Goal: Task Accomplishment & Management: Manage account settings

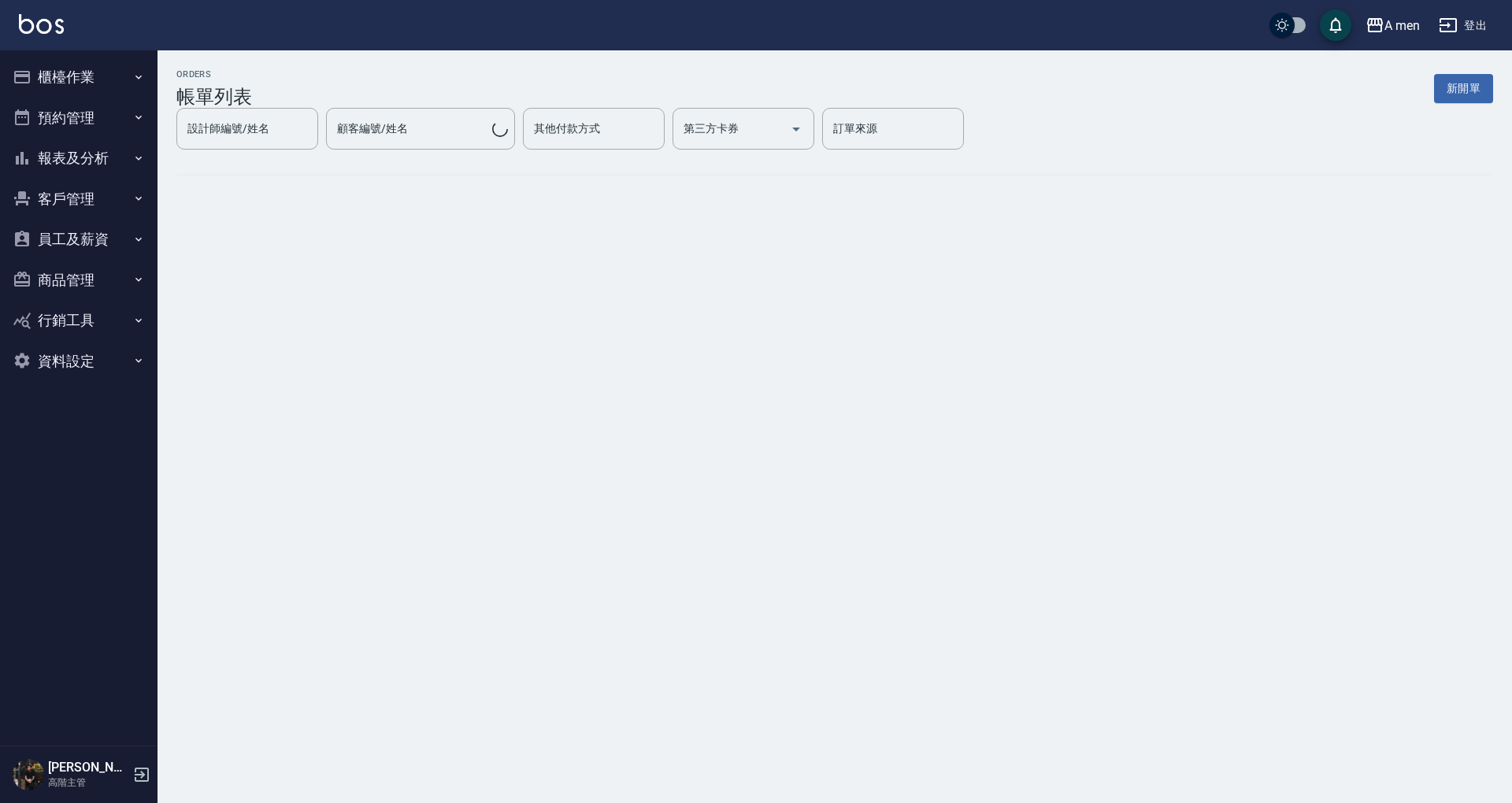
click at [104, 108] on button "預約管理" at bounding box center [78, 118] width 145 height 41
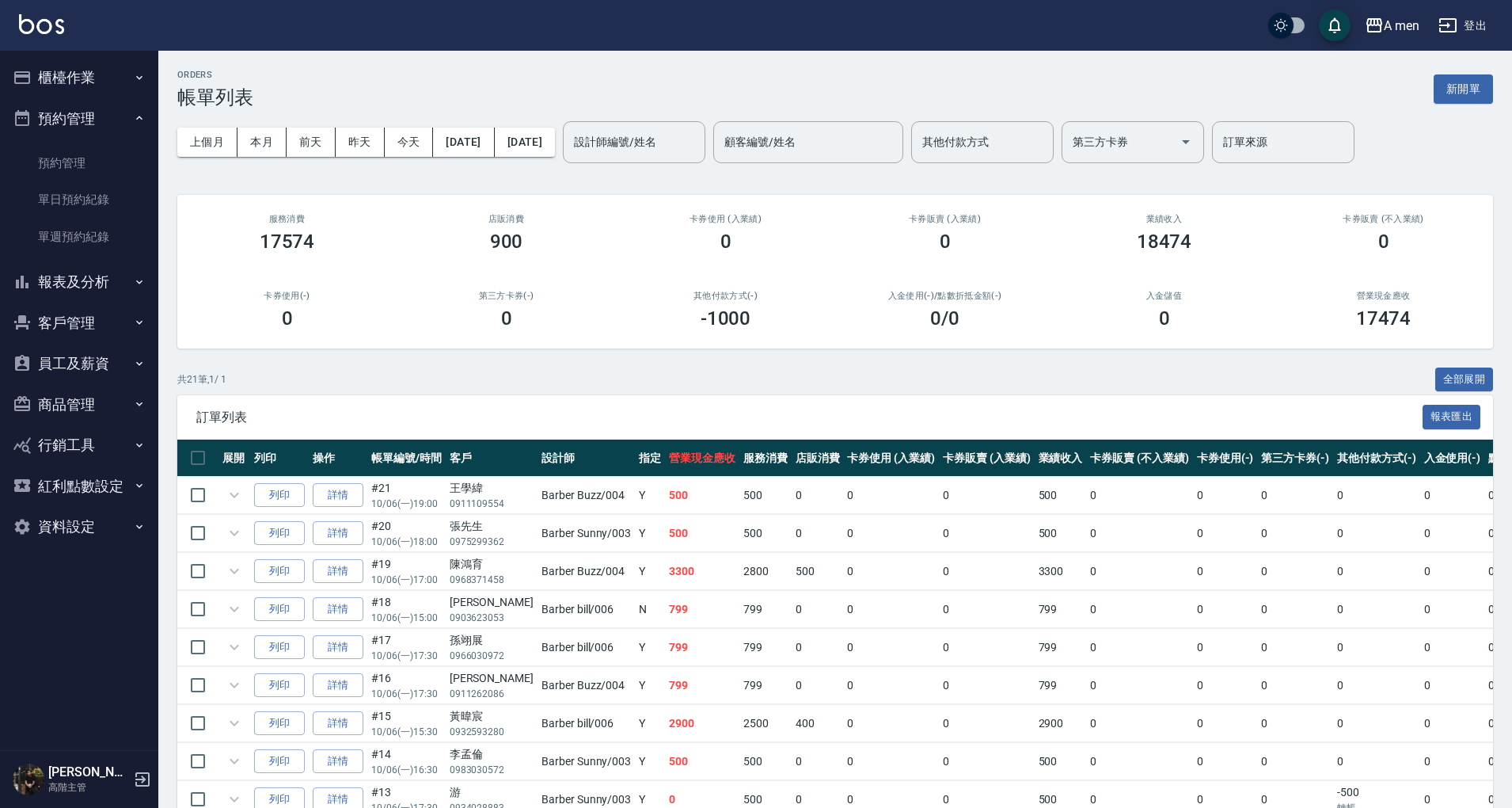
click at [113, 72] on button "櫃檯作業" at bounding box center [79, 77] width 146 height 41
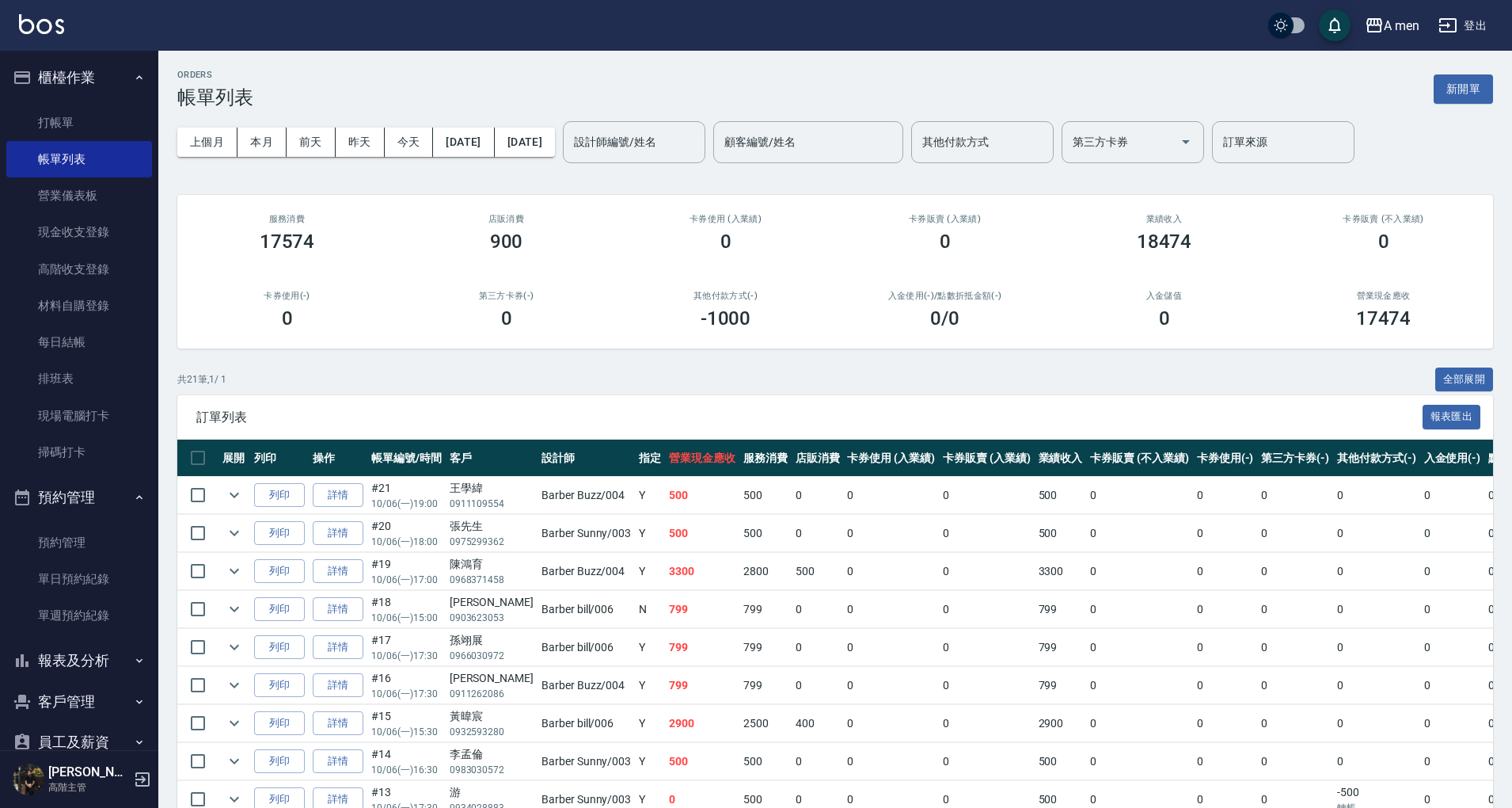
click at [105, 92] on button "櫃檯作業" at bounding box center [79, 77] width 146 height 41
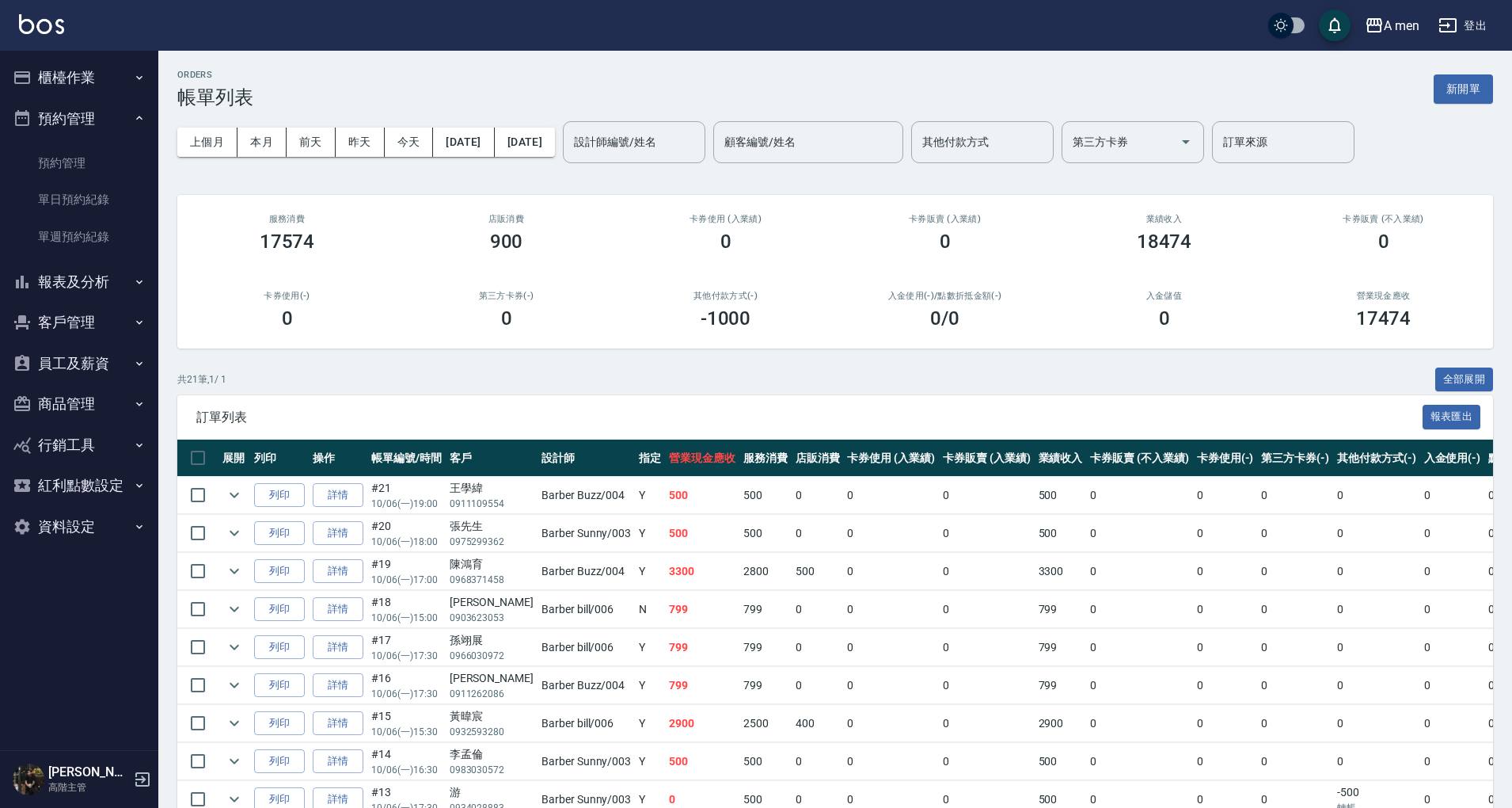
click at [107, 198] on link "單日預約紀錄" at bounding box center [79, 200] width 146 height 37
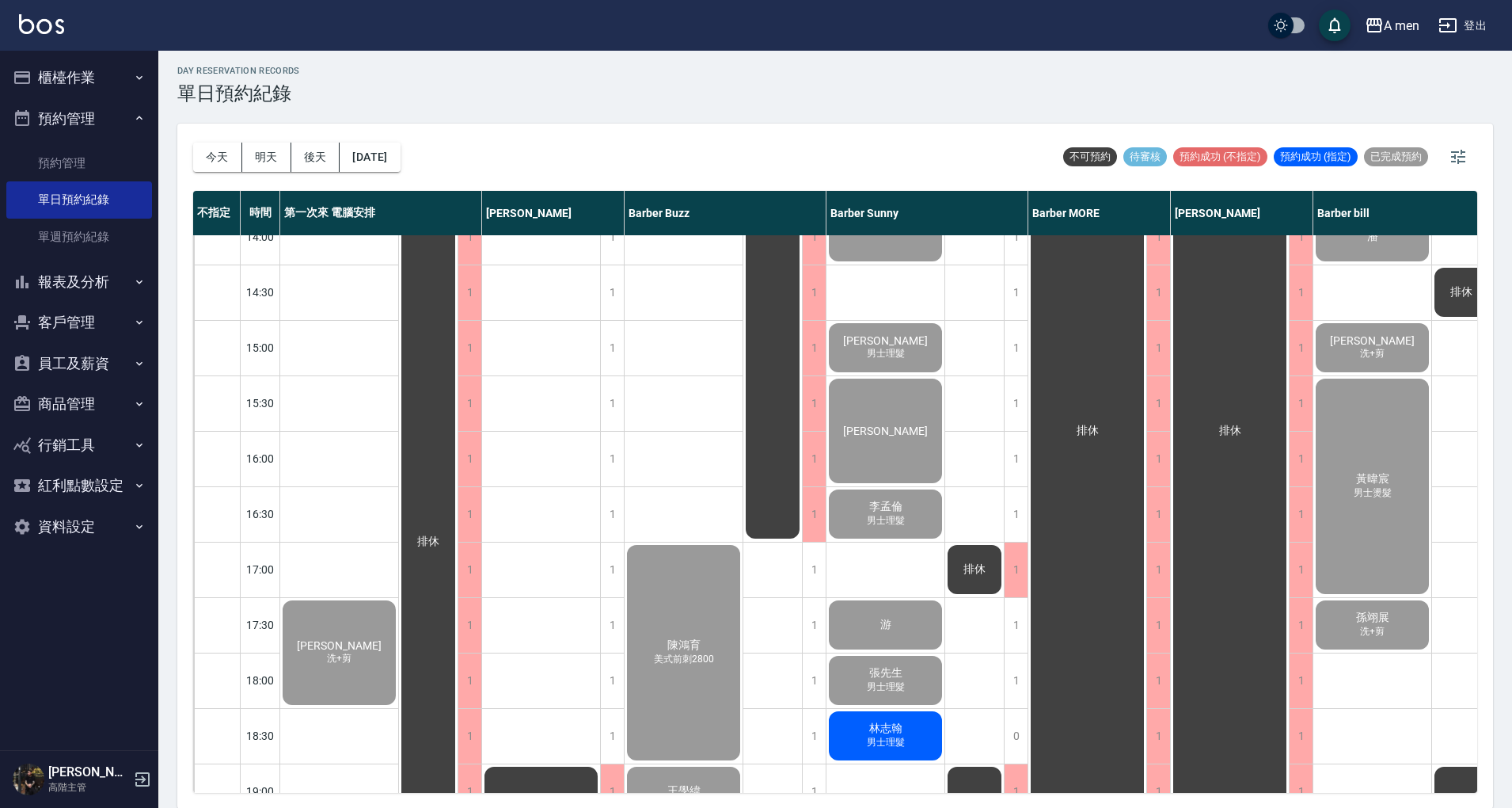
scroll to position [739, 0]
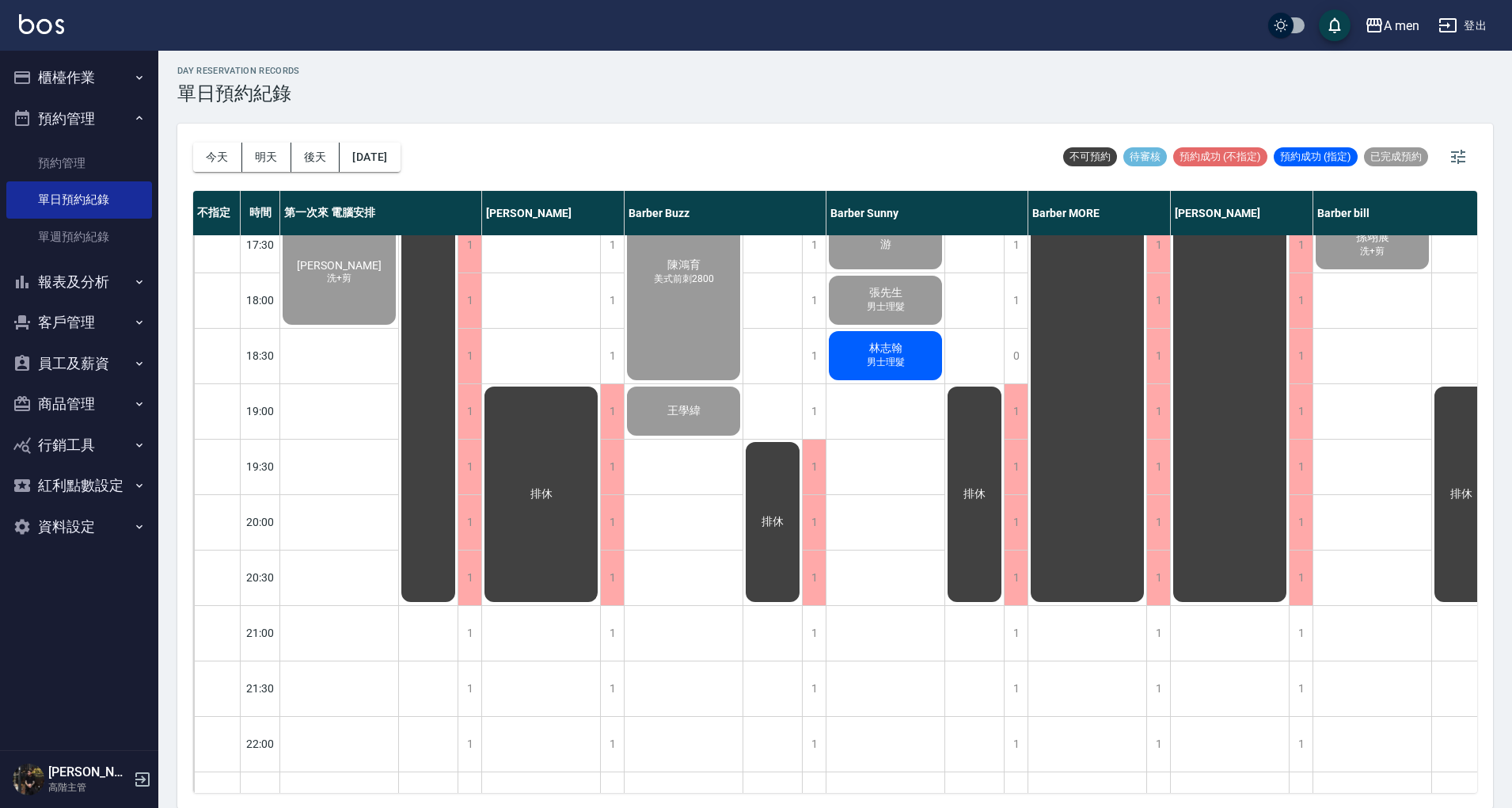
click at [877, 366] on span "男士理髮" at bounding box center [886, 362] width 44 height 14
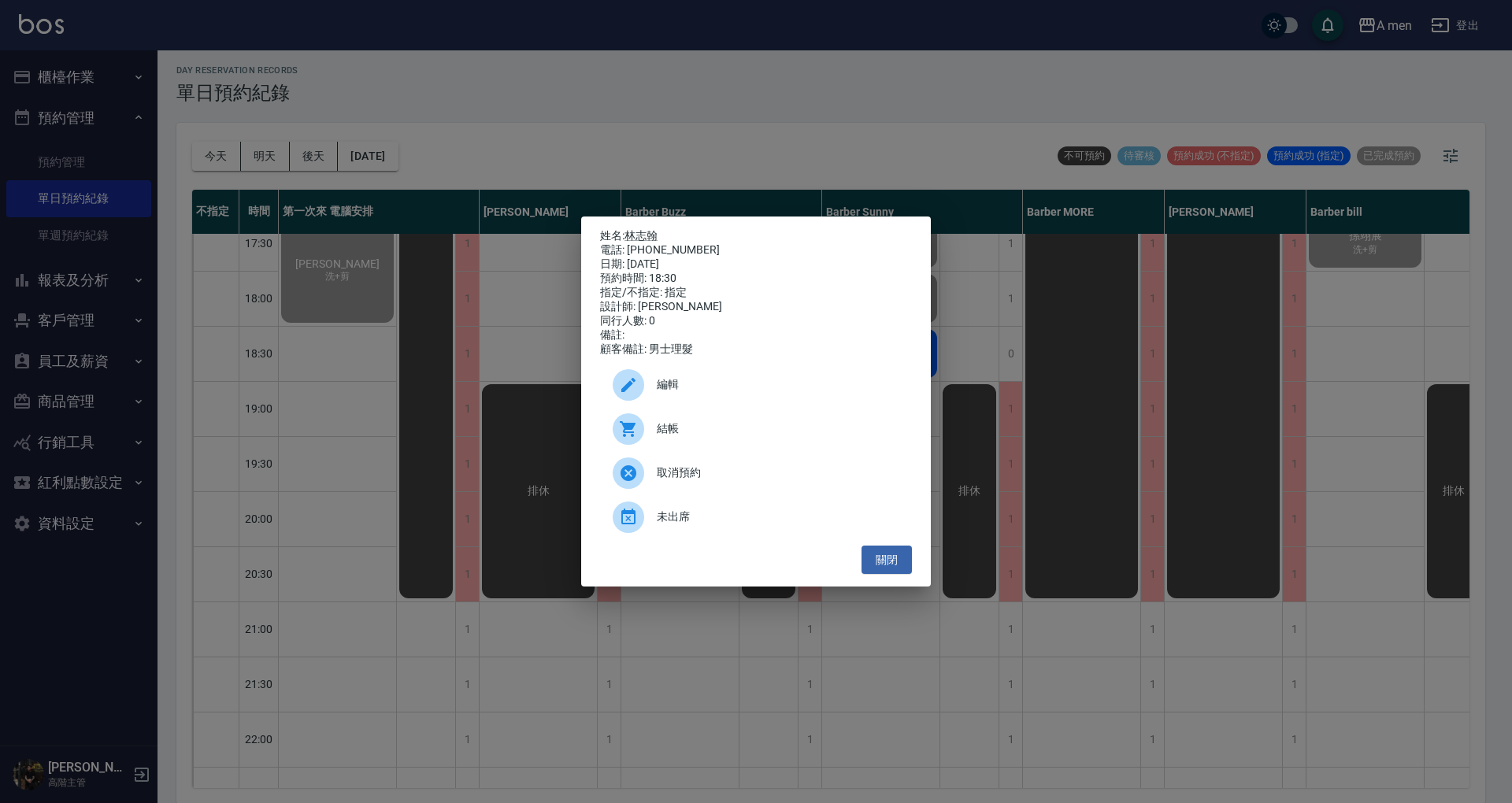
click at [782, 437] on span "結帳" at bounding box center [778, 428] width 243 height 16
click at [883, 574] on button "關閉" at bounding box center [886, 560] width 50 height 29
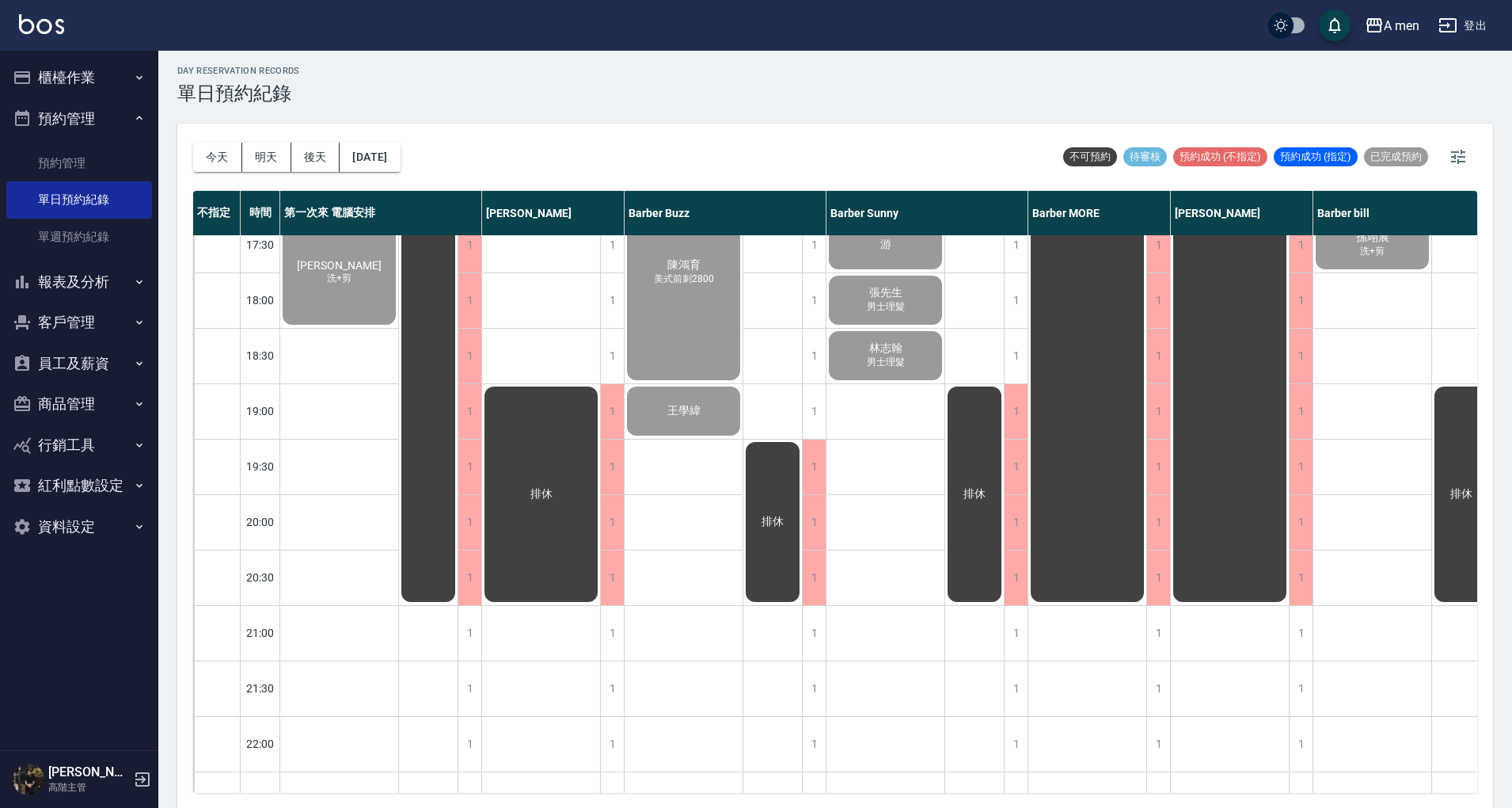
click at [119, 63] on button "櫃檯作業" at bounding box center [79, 77] width 146 height 41
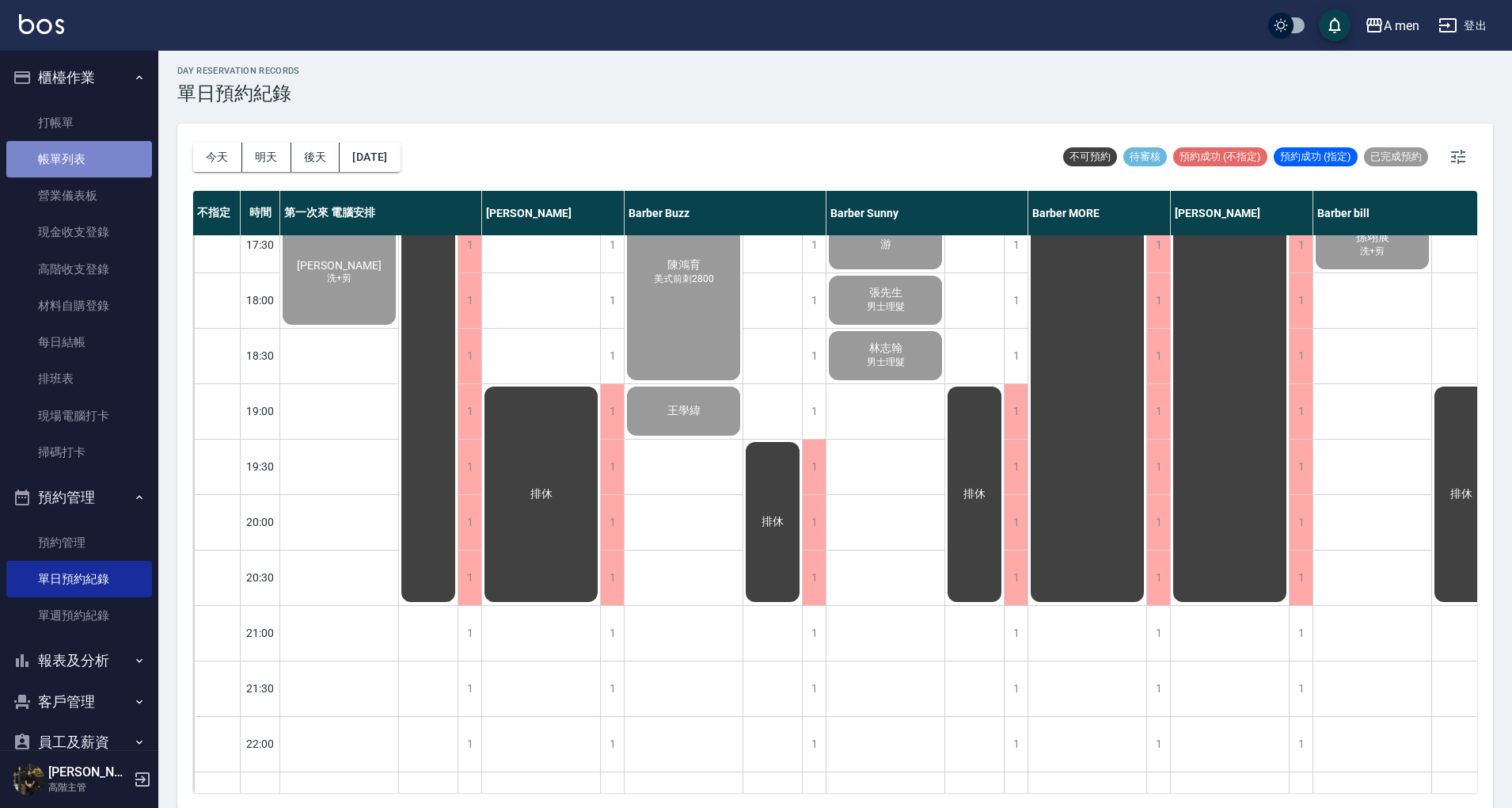
click at [125, 166] on link "帳單列表" at bounding box center [79, 160] width 146 height 37
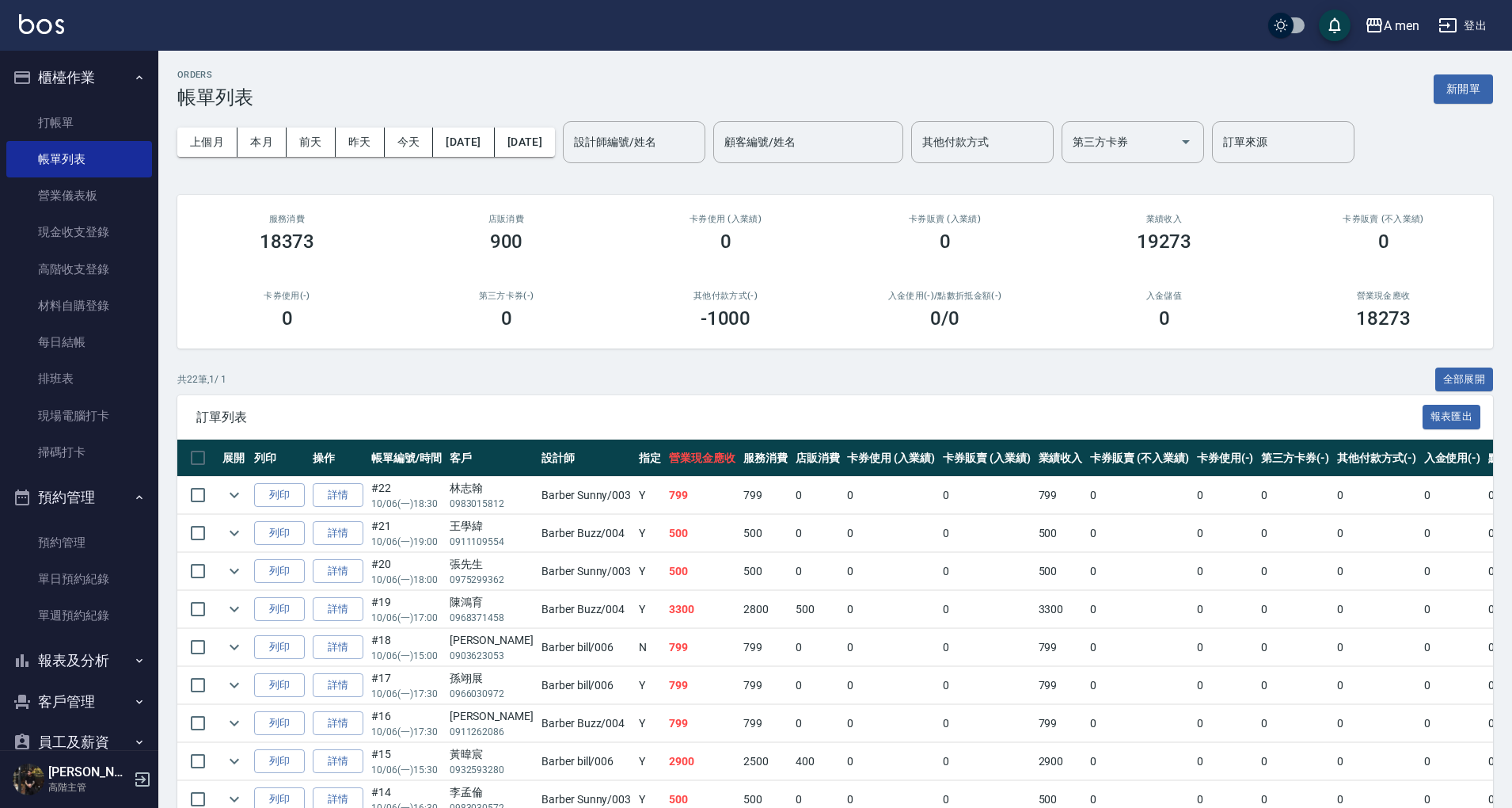
drag, startPoint x: 1024, startPoint y: 253, endPoint x: 1127, endPoint y: 231, distance: 105.3
click at [1031, 251] on div "卡券販賣 (入業績) 0" at bounding box center [944, 233] width 219 height 77
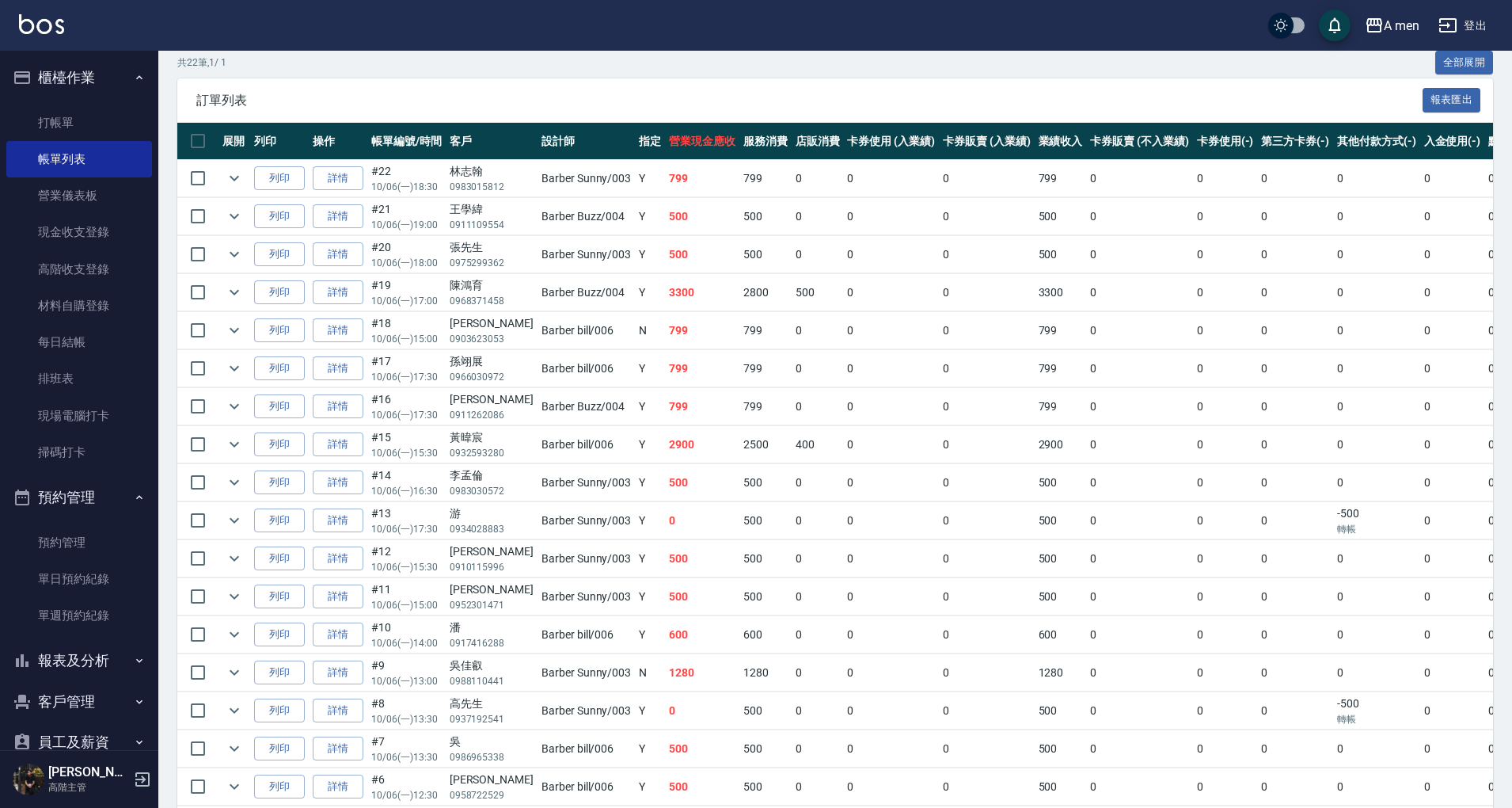
scroll to position [422, 0]
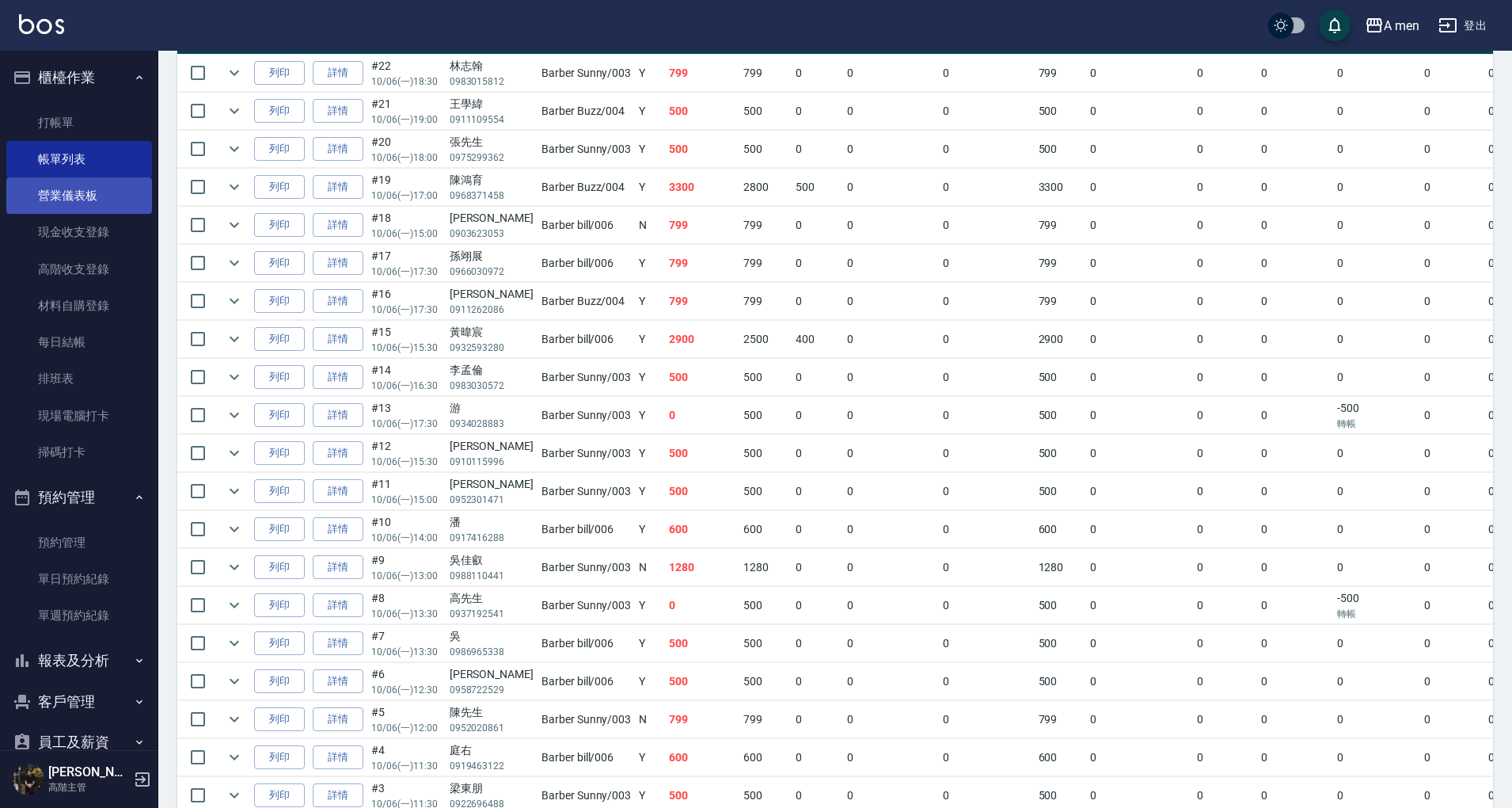
click at [78, 205] on link "營業儀表板" at bounding box center [79, 195] width 146 height 37
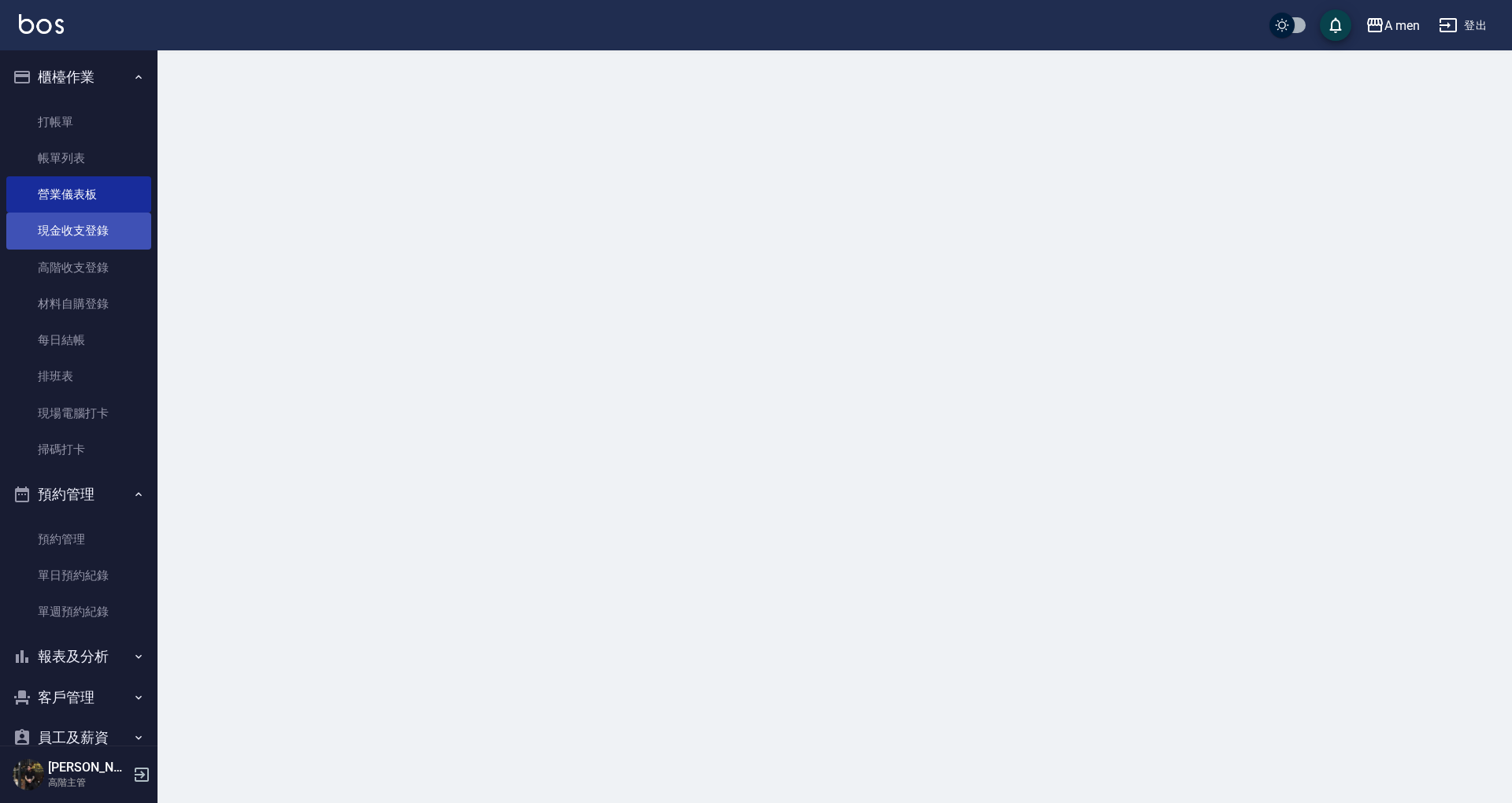
click at [89, 233] on link "現金收支登錄" at bounding box center [78, 231] width 145 height 36
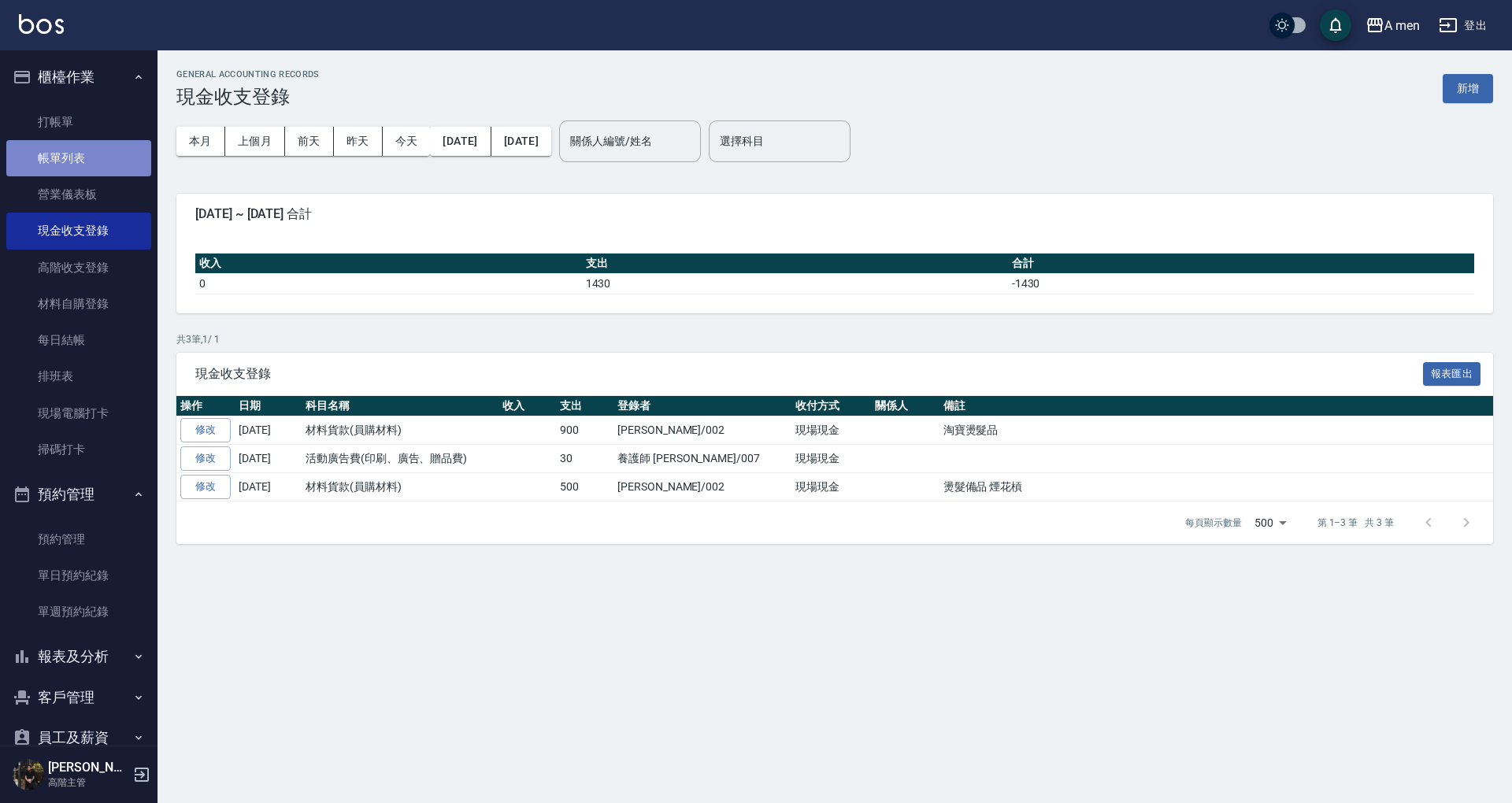
click at [115, 154] on link "帳單列表" at bounding box center [78, 159] width 145 height 36
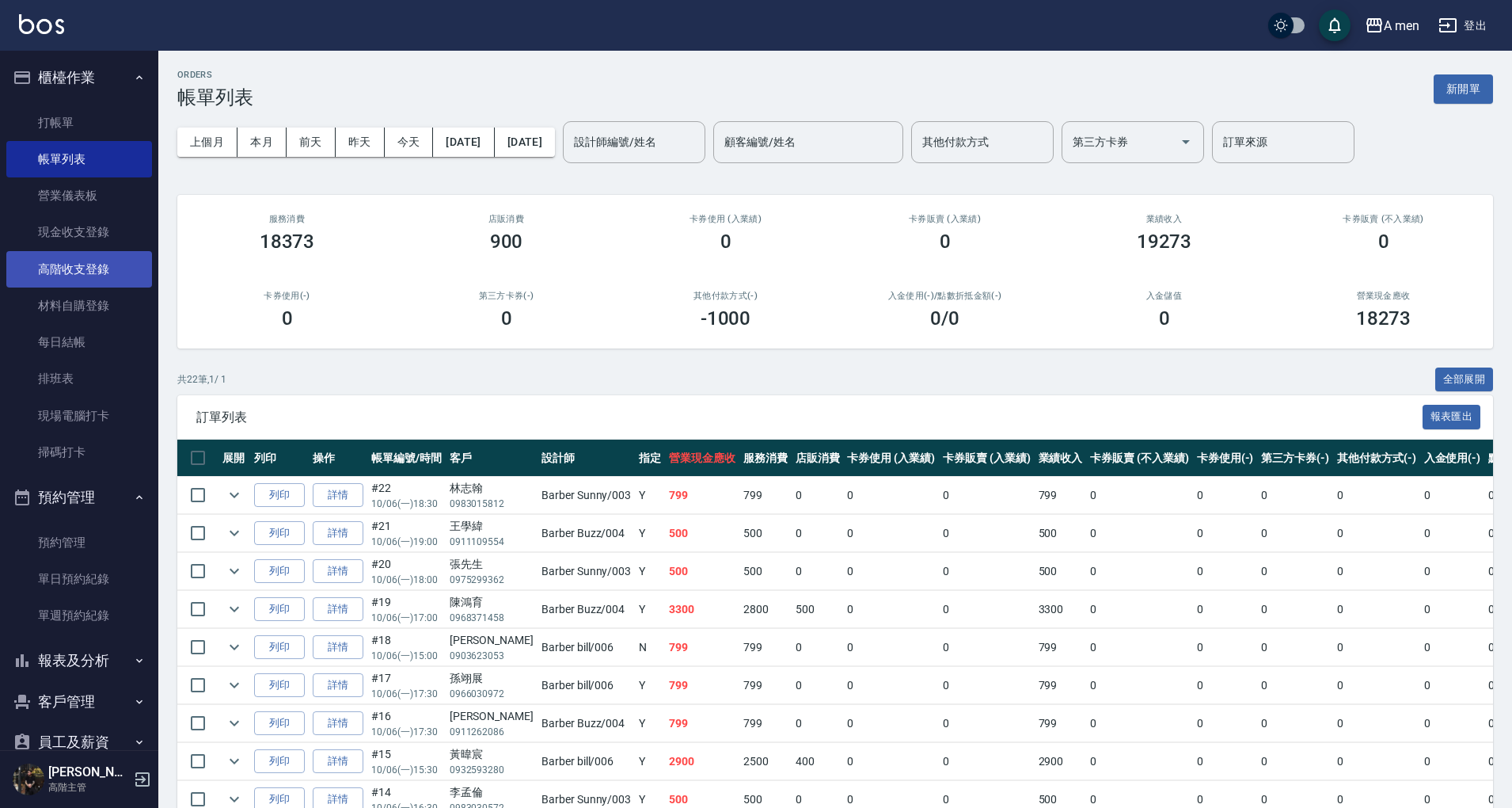
click at [89, 274] on link "高階收支登錄" at bounding box center [79, 270] width 146 height 37
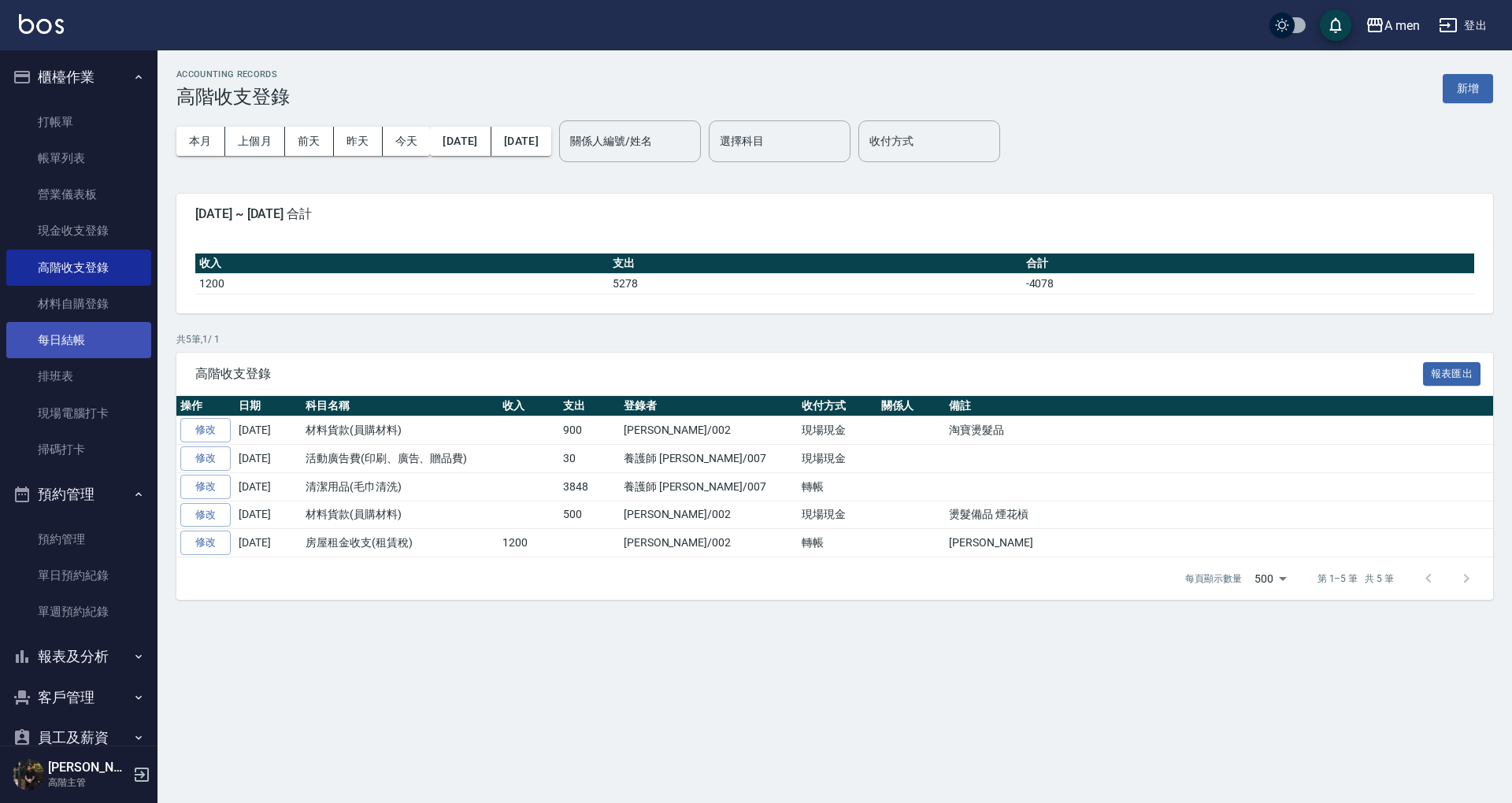
click at [113, 336] on link "每日結帳" at bounding box center [78, 340] width 145 height 36
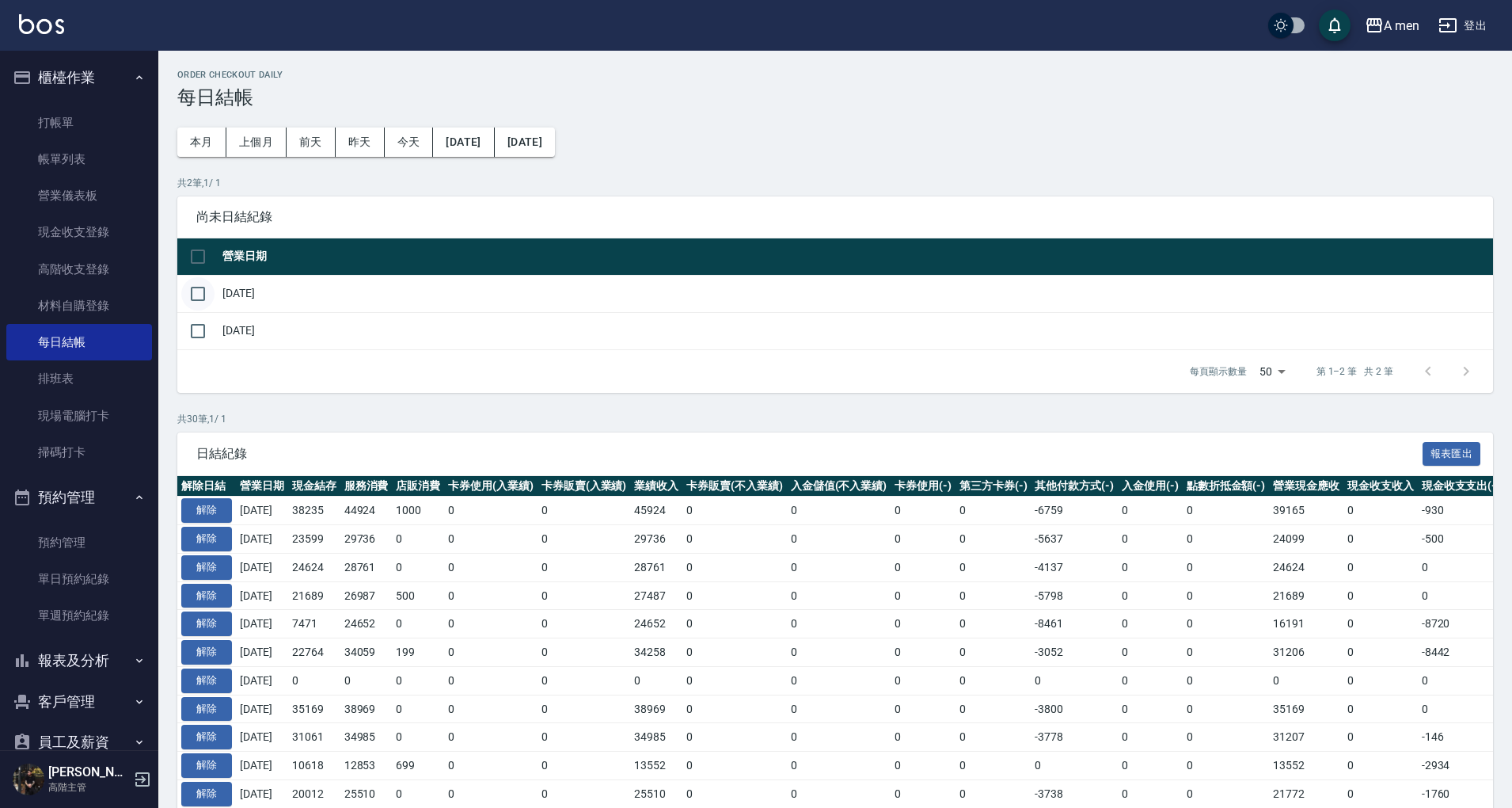
click at [207, 299] on input "checkbox" at bounding box center [198, 293] width 33 height 33
checkbox input "true"
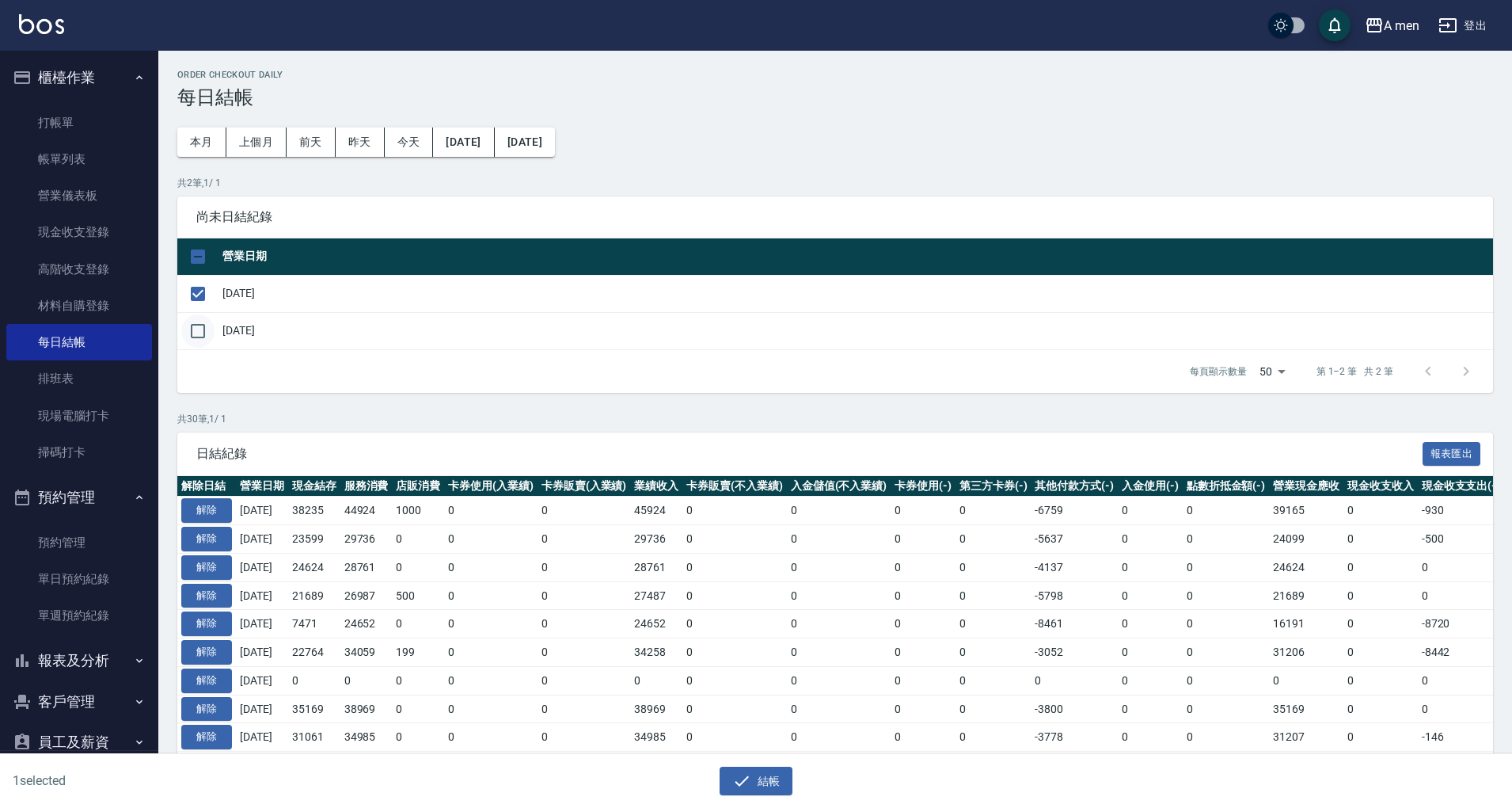
click at [207, 324] on input "checkbox" at bounding box center [198, 331] width 33 height 33
checkbox input "true"
click at [741, 771] on icon "button" at bounding box center [742, 780] width 19 height 19
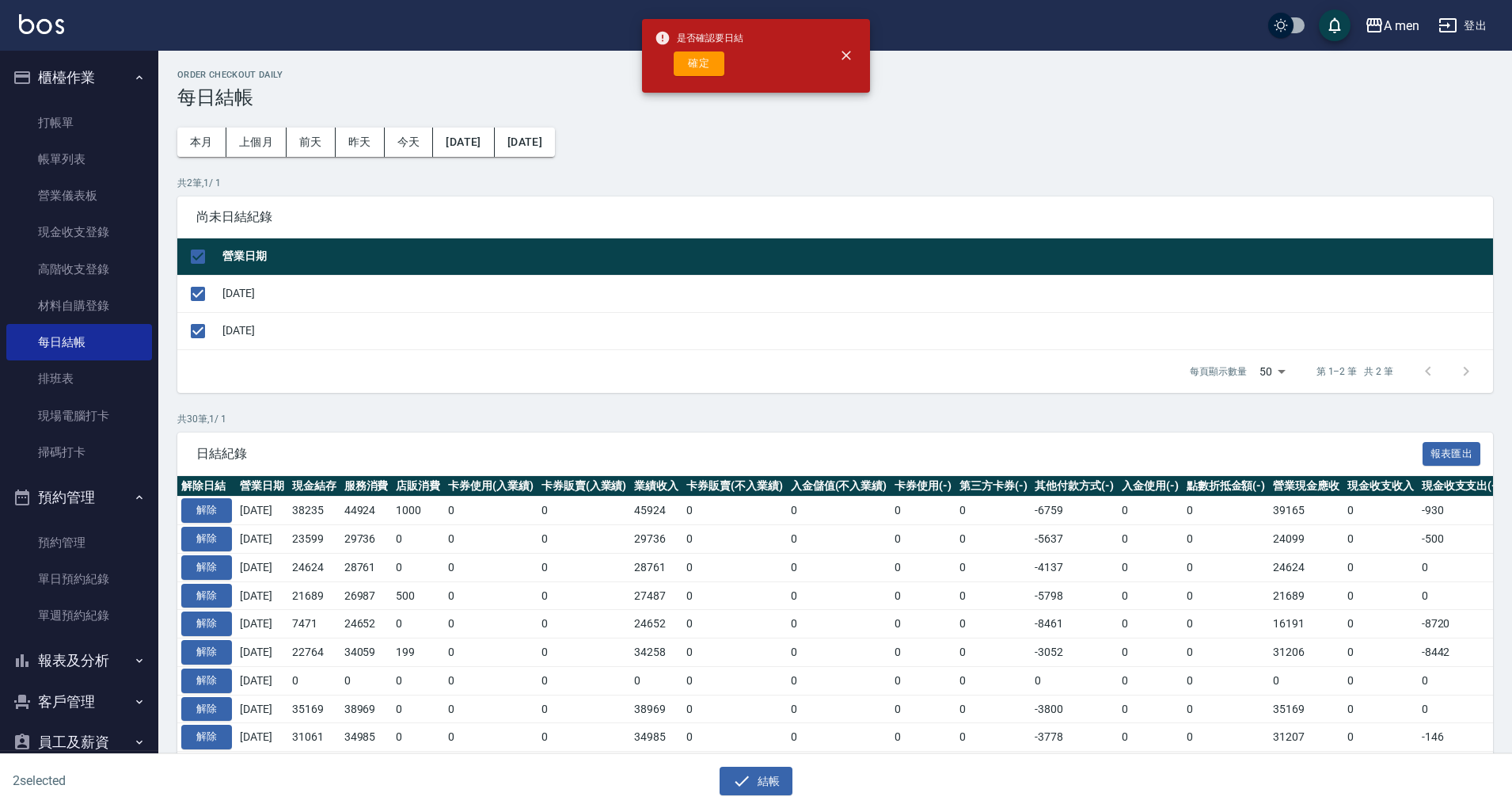
click at [692, 48] on div "是否確認要日結 確定" at bounding box center [699, 56] width 89 height 64
click at [701, 67] on button "確定" at bounding box center [699, 63] width 50 height 25
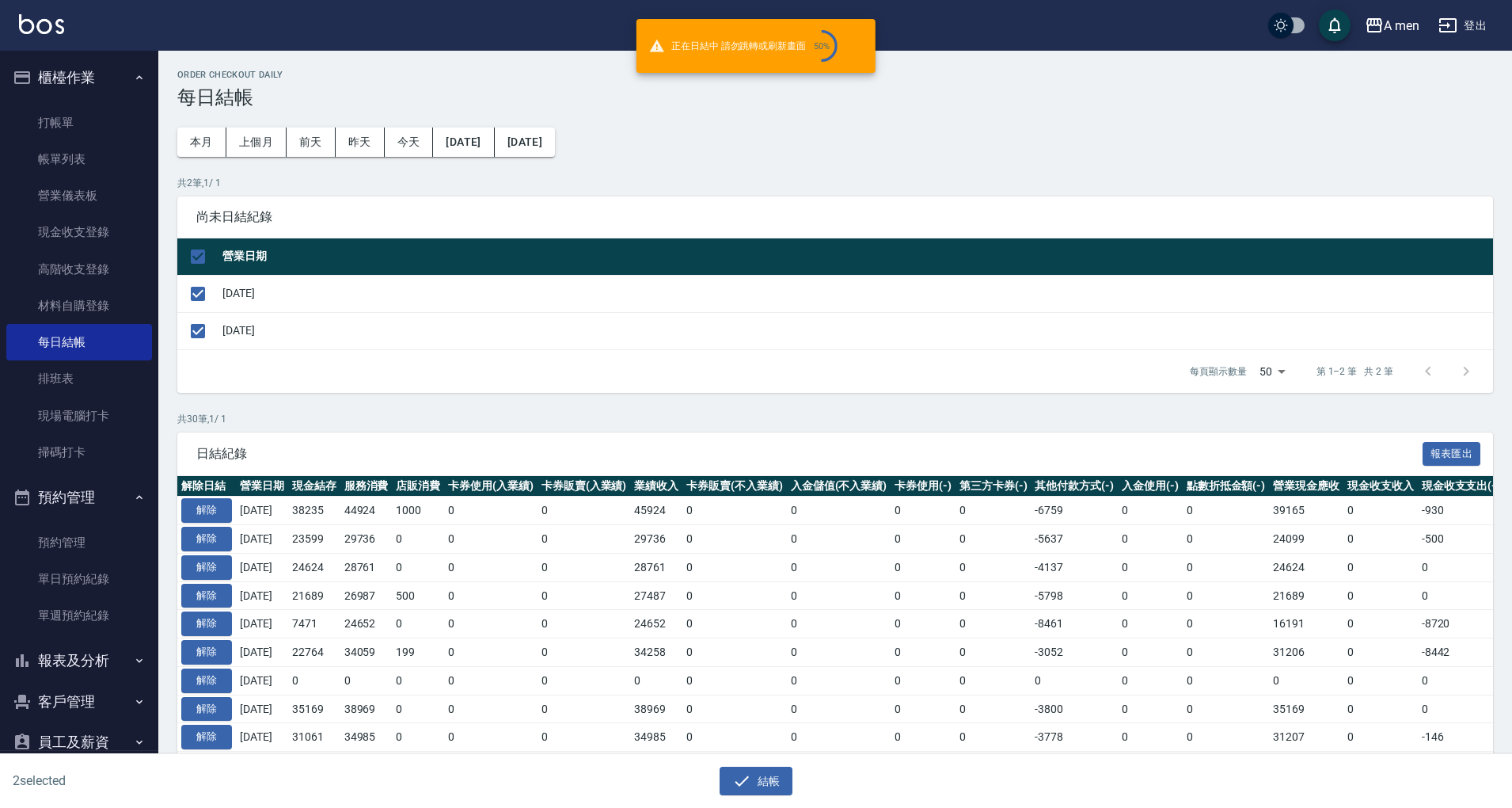
checkbox input "false"
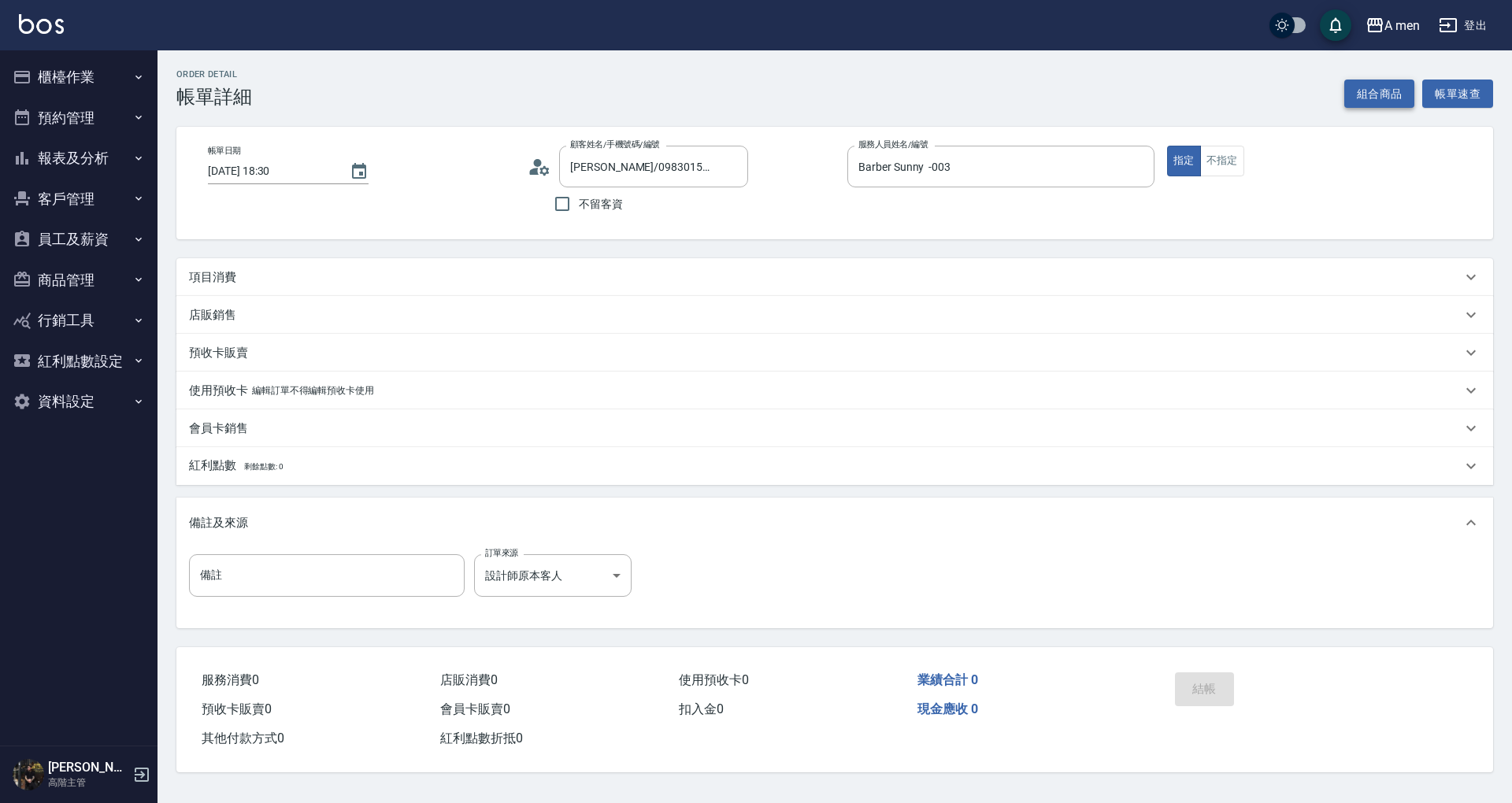
click at [1367, 95] on button "組合商品" at bounding box center [1380, 94] width 71 height 29
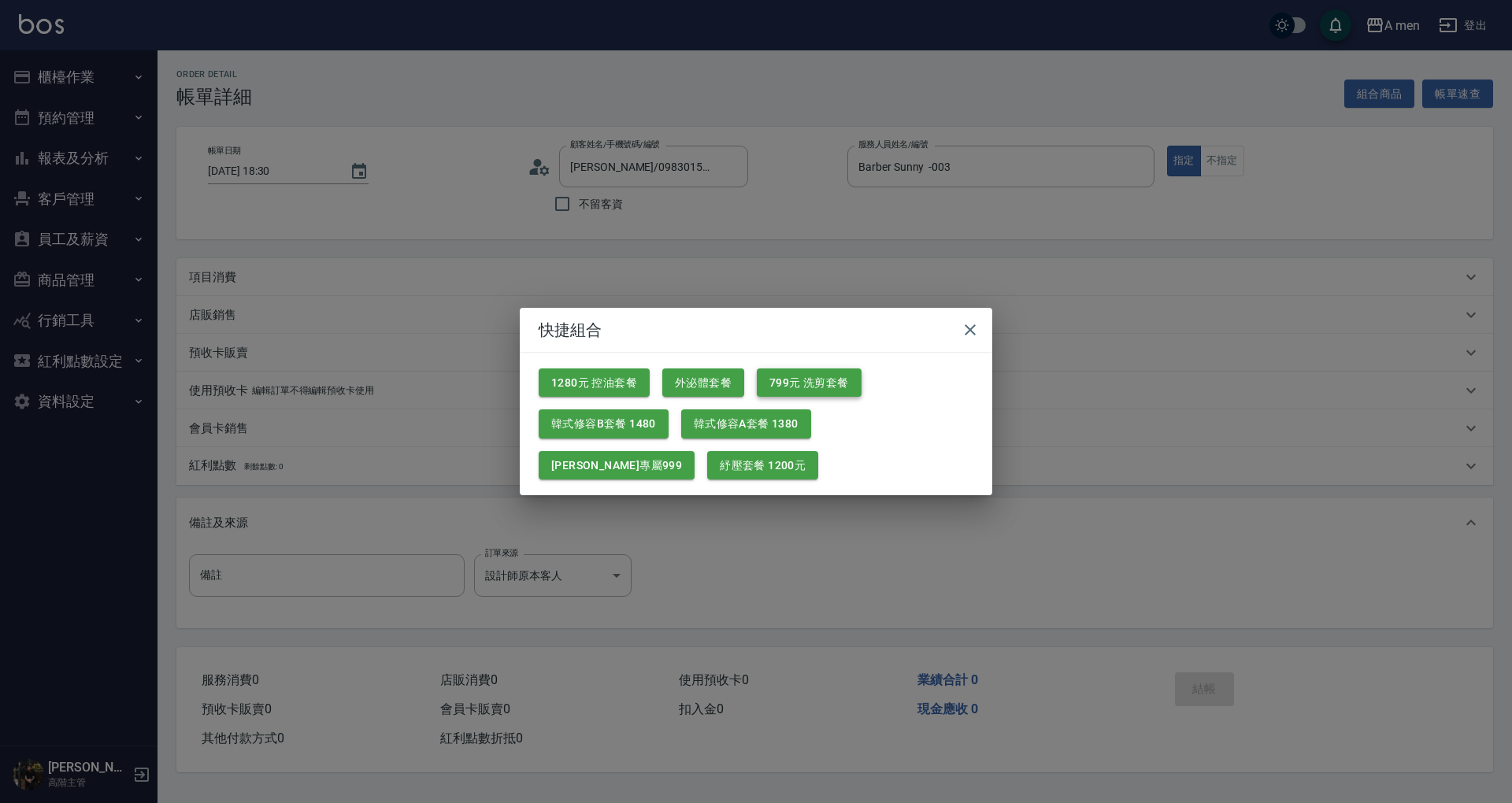
click at [810, 389] on button "799元 洗剪套餐" at bounding box center [809, 383] width 105 height 29
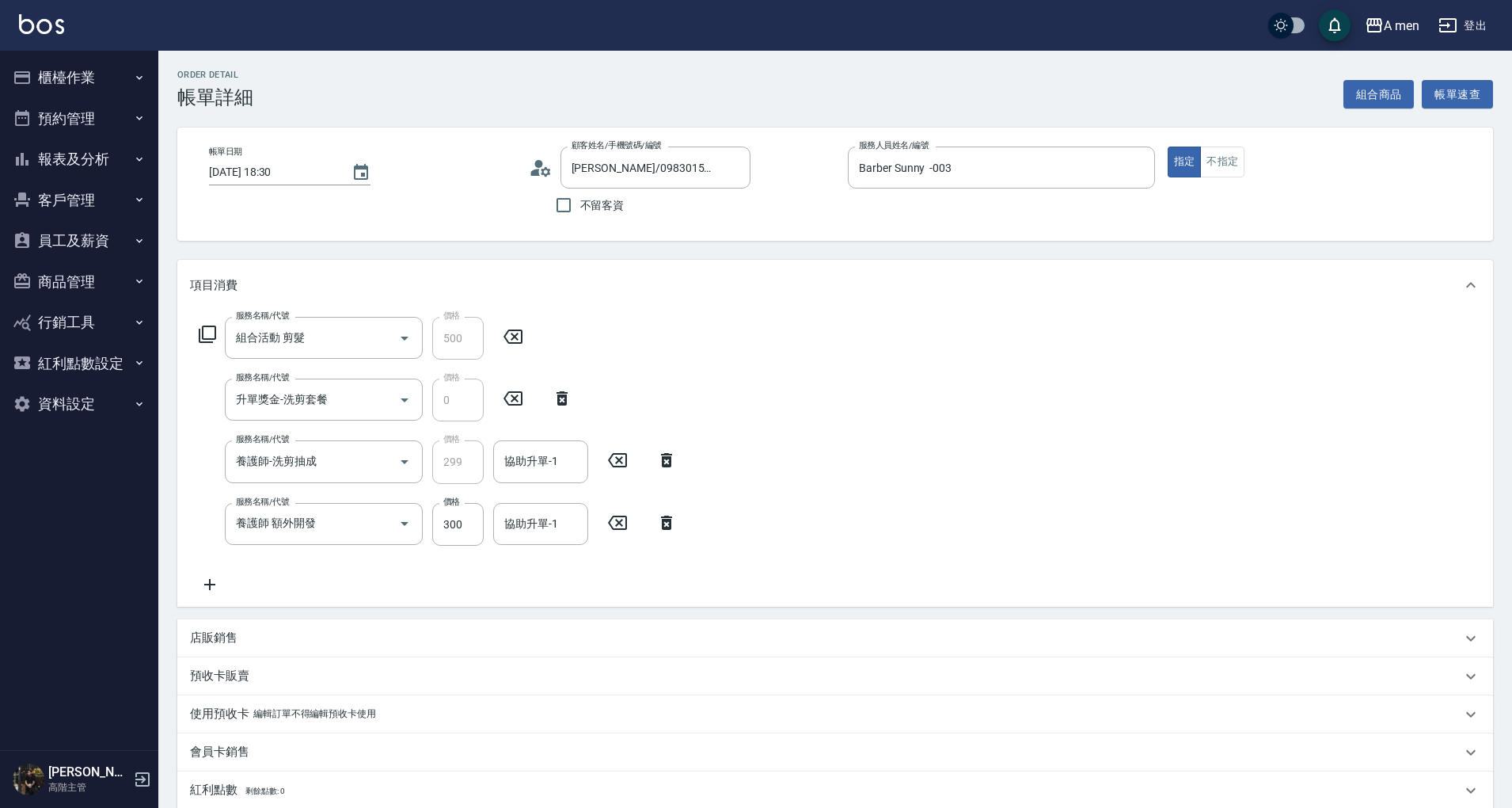
drag, startPoint x: 667, startPoint y: 518, endPoint x: 580, endPoint y: 478, distance: 95.8
click at [665, 518] on icon at bounding box center [666, 522] width 39 height 19
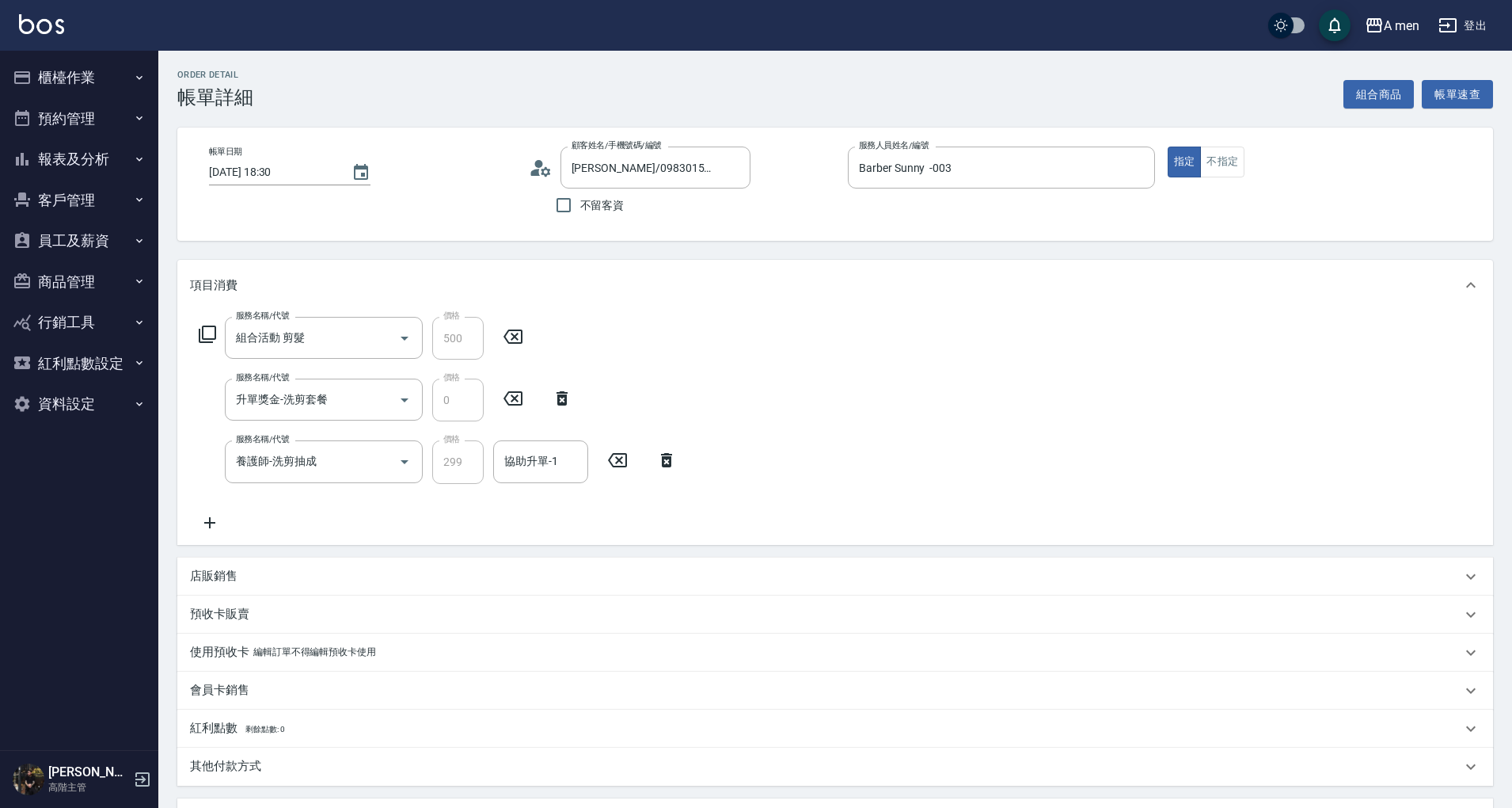
click at [562, 472] on input "協助升單-1" at bounding box center [541, 461] width 81 height 28
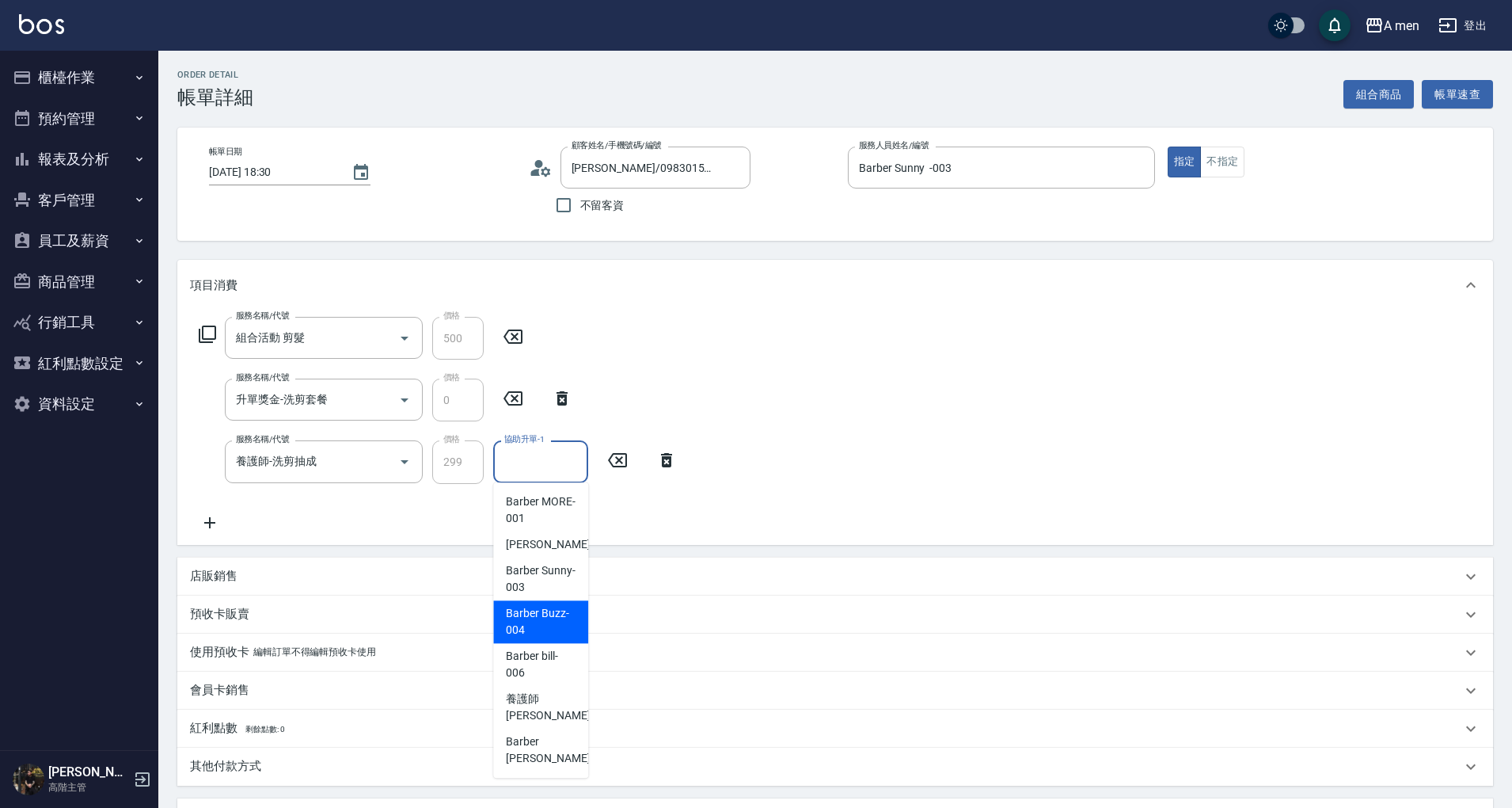
click at [565, 584] on span "Barber Sunny -003" at bounding box center [541, 579] width 70 height 33
type input "Barber Sunny -003"
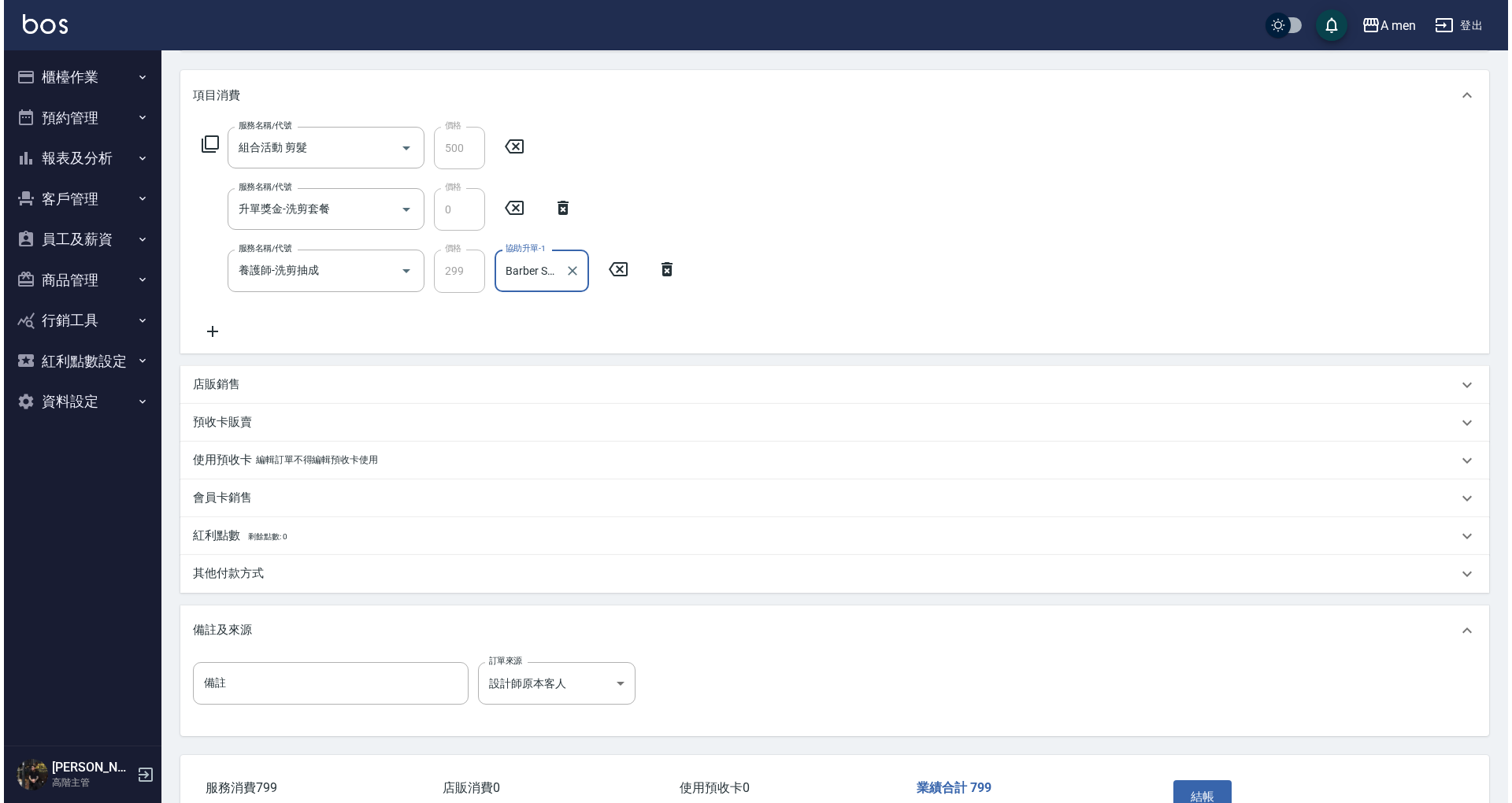
scroll to position [289, 0]
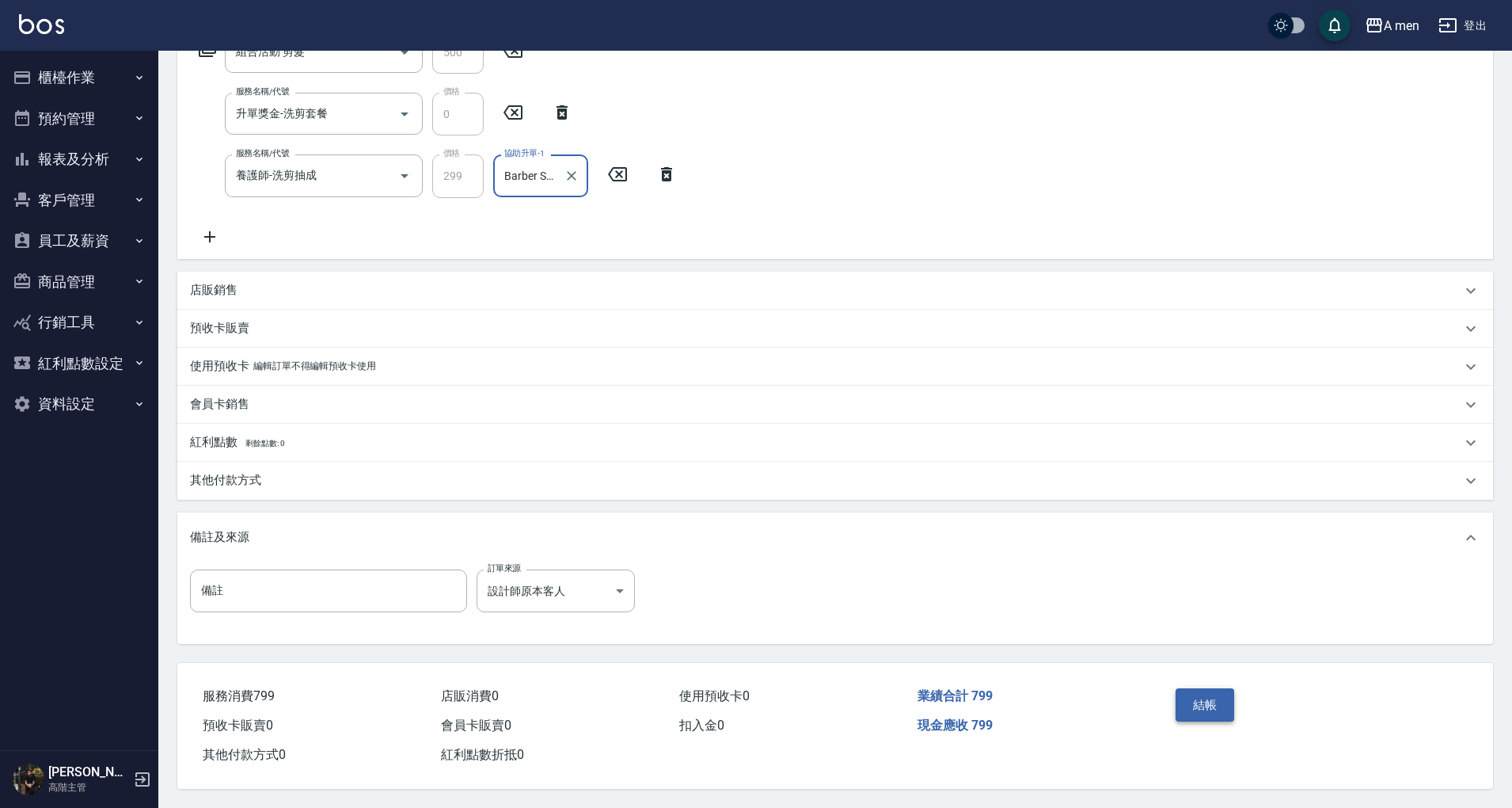
click at [1194, 703] on button "結帳" at bounding box center [1205, 704] width 60 height 33
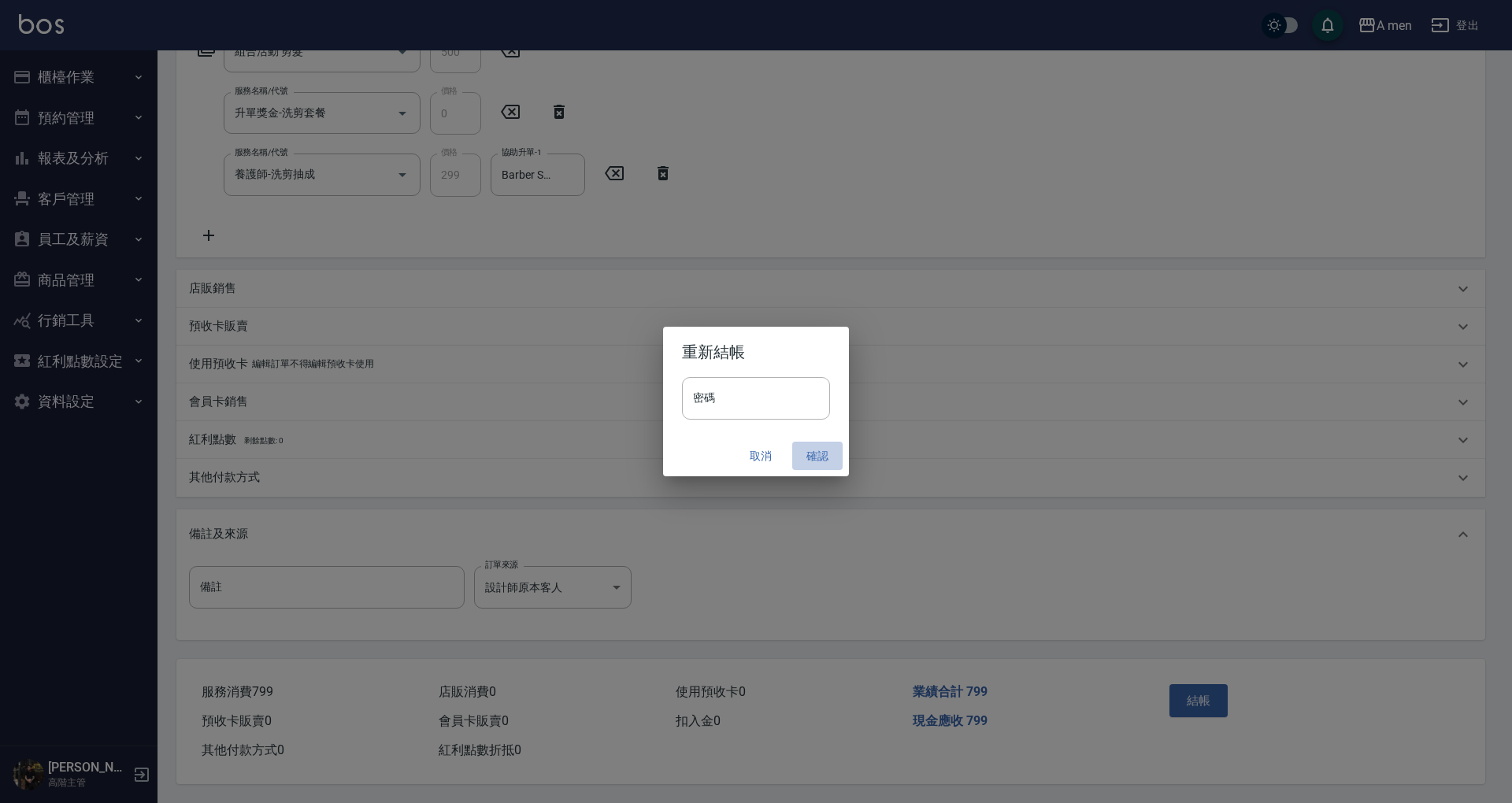
drag, startPoint x: 830, startPoint y: 465, endPoint x: 867, endPoint y: 463, distance: 37.1
click at [830, 464] on button "確認" at bounding box center [817, 456] width 50 height 29
